Goal: Transaction & Acquisition: Purchase product/service

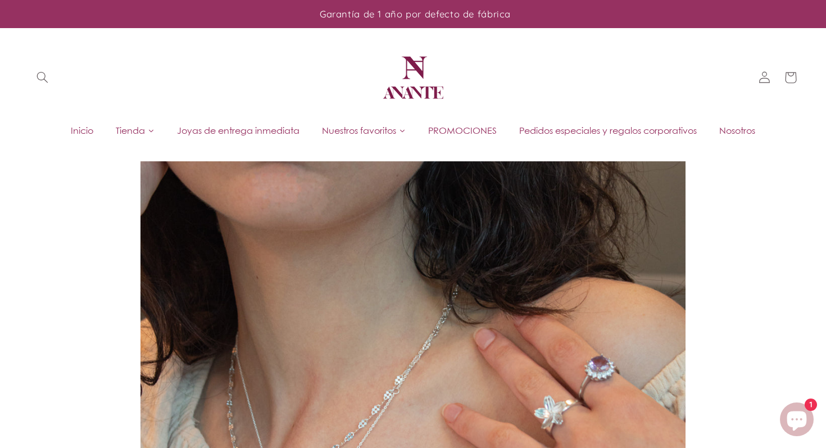
click at [185, 136] on span "Joyas de entrega inmediata" at bounding box center [238, 130] width 122 height 12
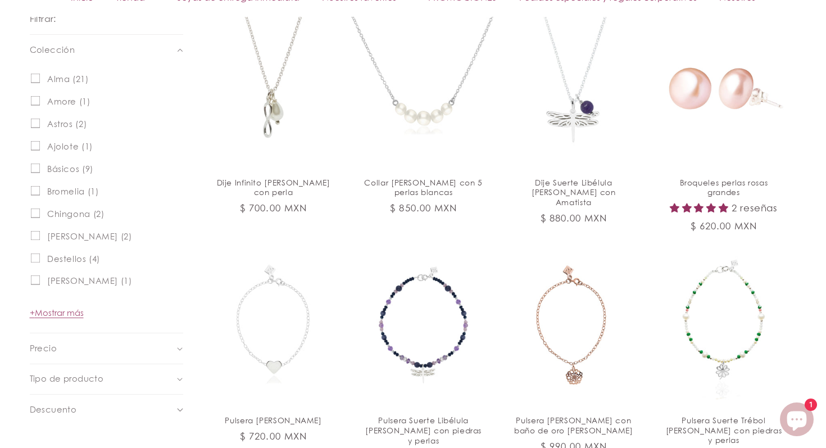
scroll to position [590, 0]
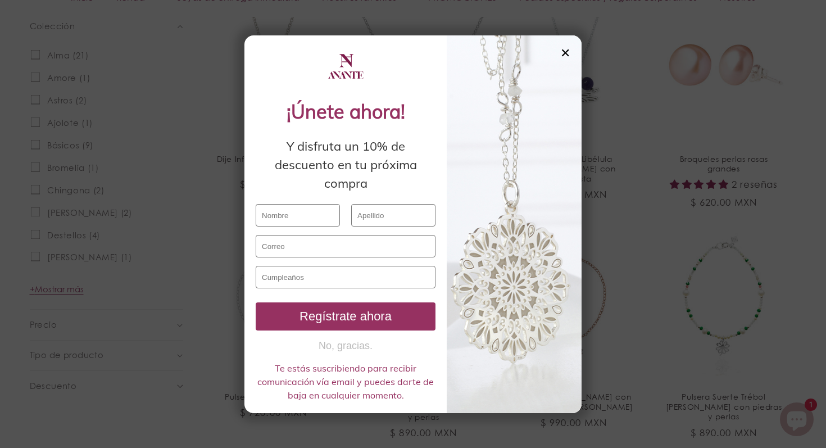
click at [557, 50] on div at bounding box center [513, 223] width 135 height 377
click at [563, 53] on div "✕" at bounding box center [565, 53] width 10 height 12
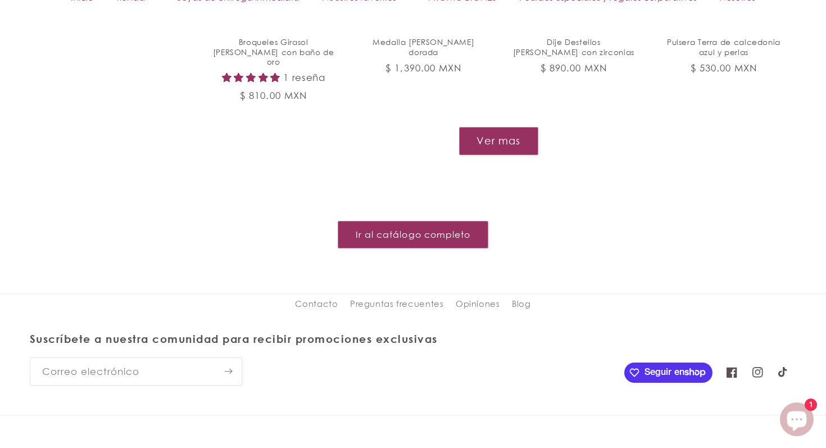
scroll to position [1409, 0]
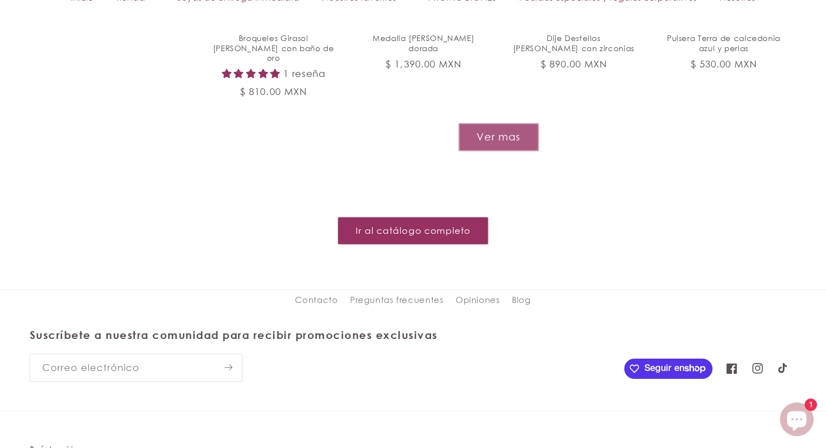
click at [527, 123] on button "Ver mas" at bounding box center [498, 137] width 80 height 28
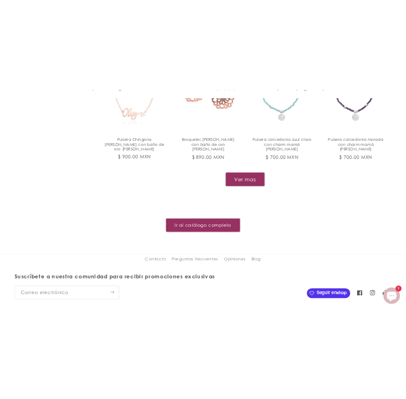
scroll to position [2275, 0]
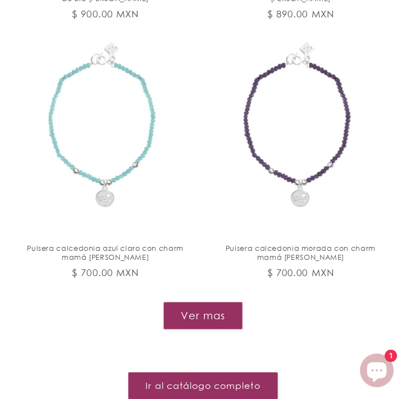
scroll to position [4221, 0]
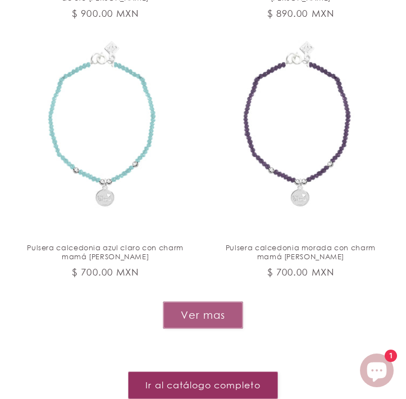
click at [190, 302] on button "Ver mas" at bounding box center [203, 316] width 80 height 28
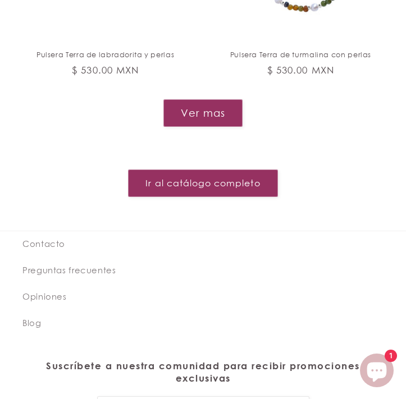
scroll to position [6485, 0]
